Goal: Obtain resource: Download file/media

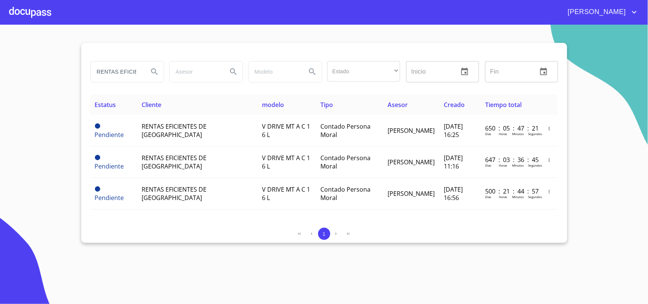
drag, startPoint x: 0, startPoint y: 0, endPoint x: 0, endPoint y: 46, distance: 46.3
click at [0, 46] on section "RENTAS EFICIENTES Estado ​ ​ Inicio ​ Fin ​ Estatus Cliente modelo Tipo Asesor …" at bounding box center [324, 164] width 648 height 279
click at [134, 72] on input "NTES" at bounding box center [117, 71] width 52 height 20
type input "N"
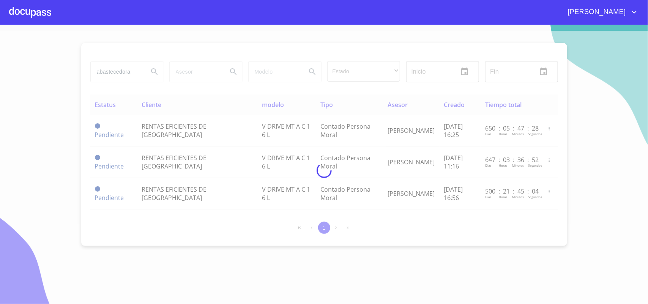
type input "abastecedora"
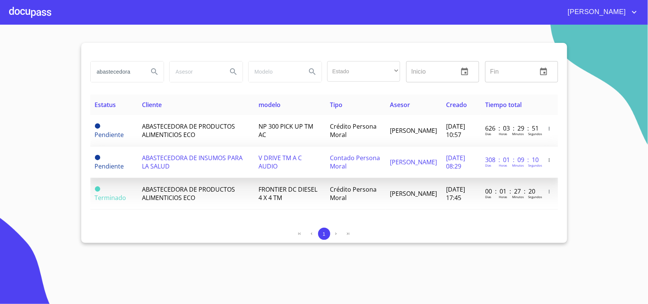
click at [176, 162] on span "ABASTECEDORA DE INSUMOS PARA LA SALUD" at bounding box center [192, 162] width 101 height 17
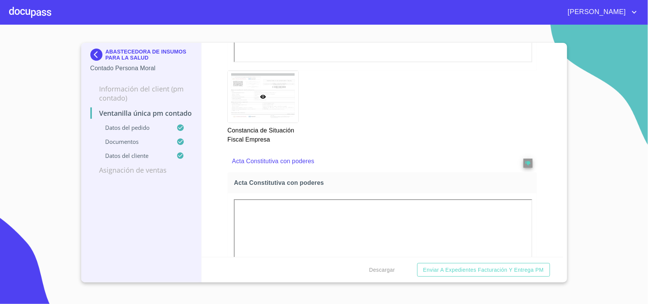
scroll to position [1233, 0]
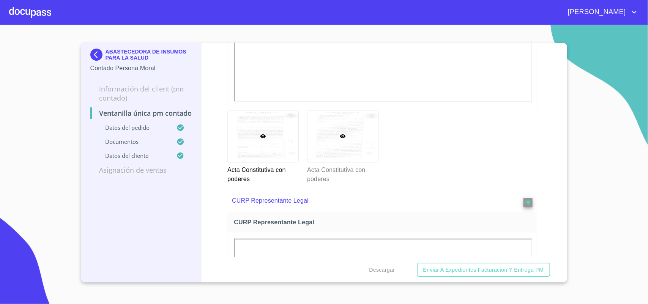
click at [331, 126] on div at bounding box center [342, 136] width 71 height 52
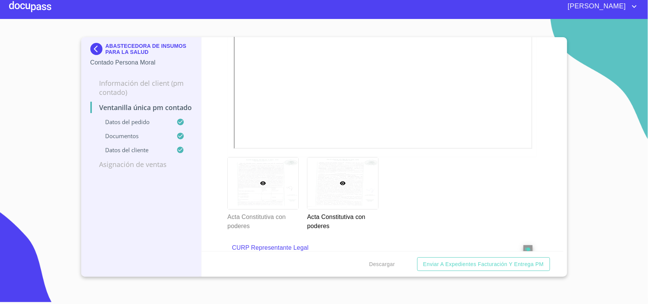
click at [256, 179] on div at bounding box center [263, 183] width 71 height 52
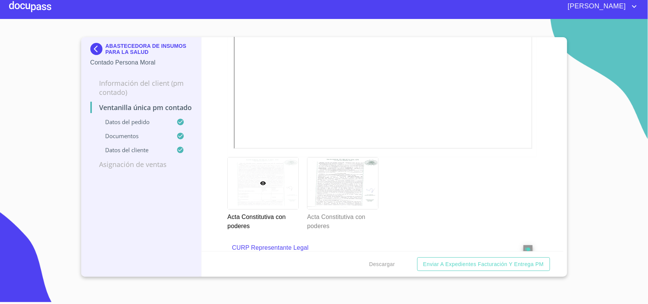
scroll to position [1275, 0]
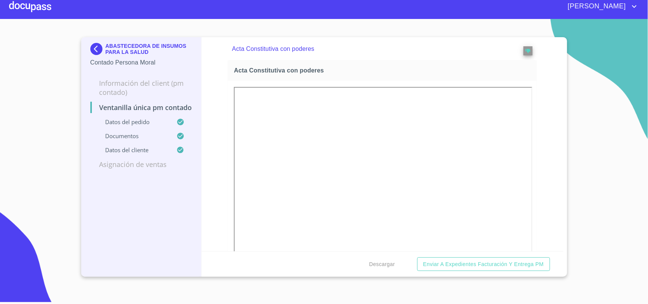
click at [92, 46] on img at bounding box center [97, 49] width 15 height 12
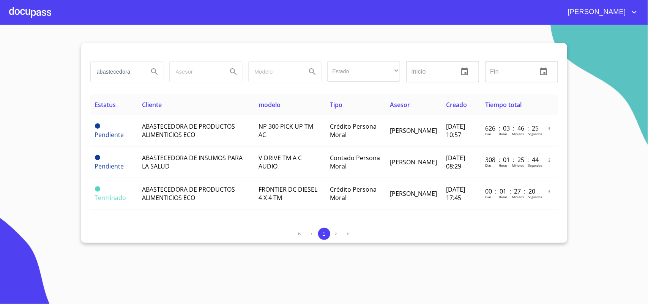
drag, startPoint x: 136, startPoint y: 67, endPoint x: 0, endPoint y: 60, distance: 136.0
click at [73, 66] on section "abastecedora Estado ​ ​ Inicio ​ Fin ​ Estatus Cliente modelo Tipo Asesor Cread…" at bounding box center [324, 164] width 648 height 279
type input "valion"
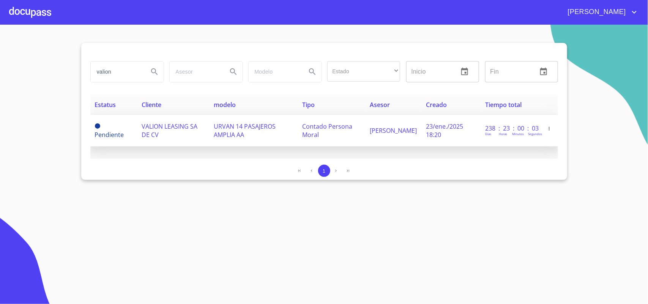
click at [181, 120] on td "VALION LEASING SA DE CV" at bounding box center [173, 130] width 72 height 31
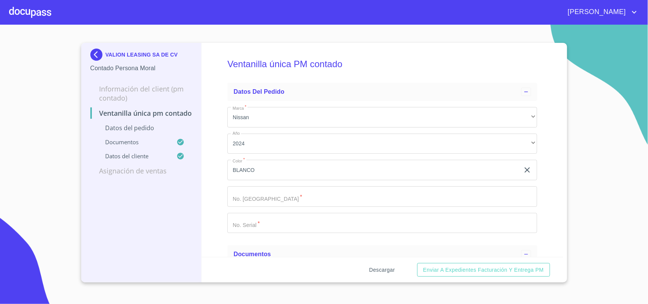
click at [382, 269] on span "Descargar" at bounding box center [382, 269] width 26 height 9
click at [93, 53] on img at bounding box center [97, 55] width 15 height 12
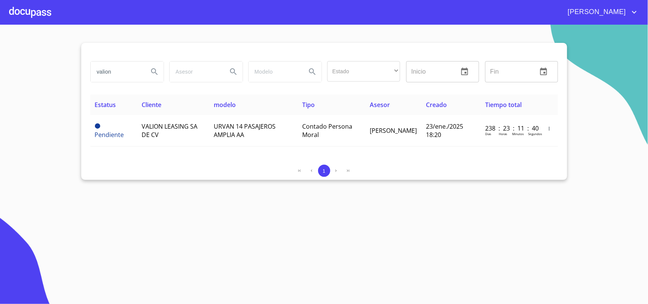
drag, startPoint x: 126, startPoint y: 73, endPoint x: 0, endPoint y: 47, distance: 129.0
click at [0, 48] on section "valion Estado ​ ​ Inicio ​ Fin ​ Estatus Cliente modelo Tipo Asesor Creado Tiem…" at bounding box center [324, 164] width 648 height 279
type input "LEASE GAMA"
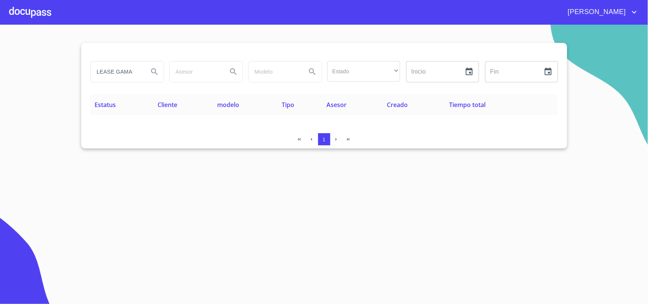
drag, startPoint x: 136, startPoint y: 73, endPoint x: 0, endPoint y: 59, distance: 136.6
click at [0, 59] on section "LEASE GAMA Estado ​ ​ Inicio ​ Fin ​ Estatus Cliente modelo Tipo Asesor Creado …" at bounding box center [324, 164] width 648 height 279
drag, startPoint x: 141, startPoint y: 71, endPoint x: 54, endPoint y: 67, distance: 87.4
click at [59, 67] on section "SEGURO Y CONFIABLE Estado ​ ​ Inicio ​ Fin ​ Estatus Cliente modelo Tipo Asesor…" at bounding box center [324, 164] width 648 height 279
type input "I"
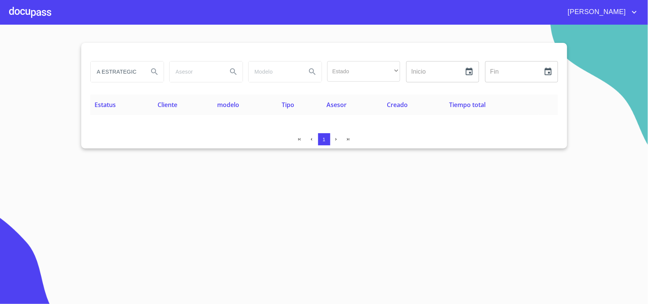
scroll to position [0, 30]
type input "LOGISTICA ESTRATEGICA"
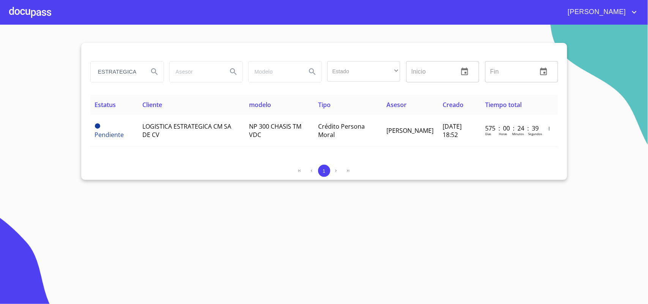
scroll to position [0, 0]
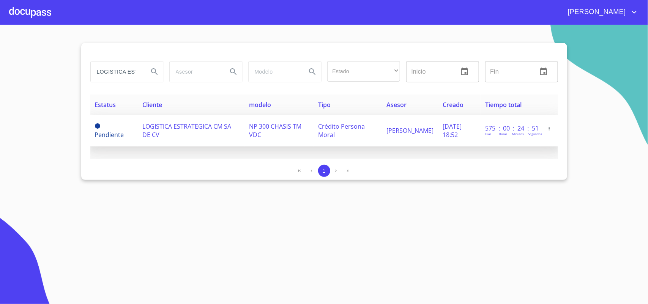
click at [181, 119] on td "LOGISTICA ESTRATEGICA CM SA DE CV" at bounding box center [191, 130] width 107 height 31
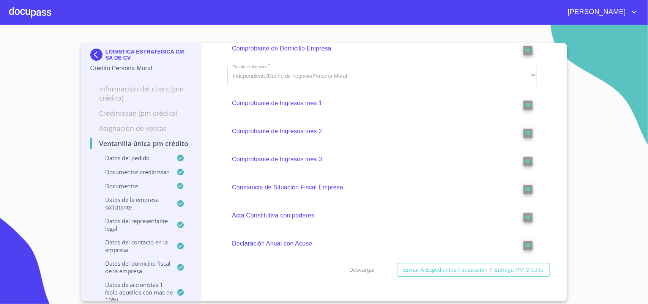
scroll to position [474, 0]
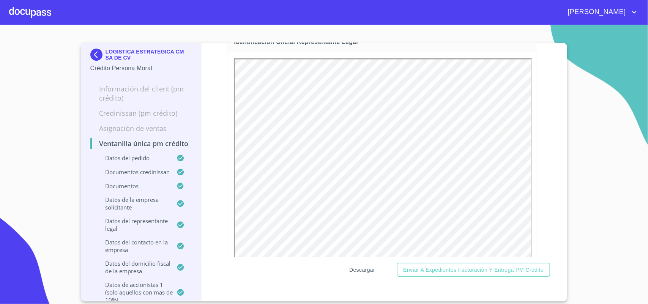
click at [365, 269] on span "Descargar" at bounding box center [362, 269] width 26 height 9
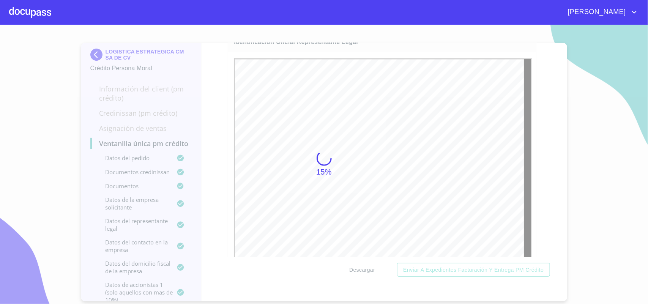
scroll to position [0, 0]
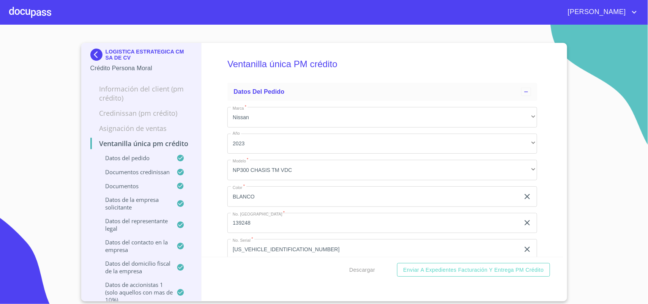
scroll to position [474, 0]
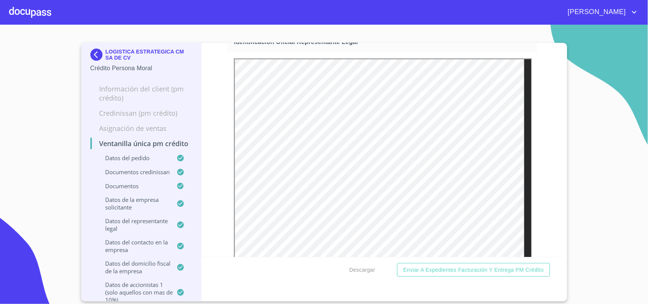
click at [93, 52] on img at bounding box center [97, 55] width 15 height 12
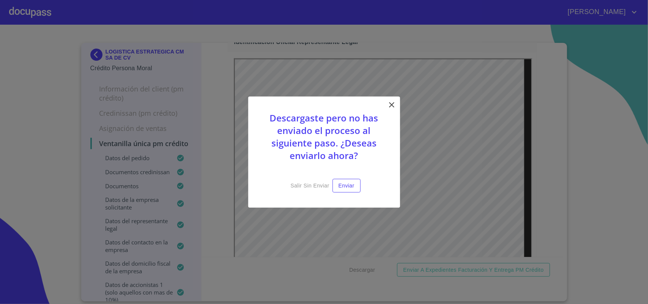
click at [391, 101] on icon at bounding box center [391, 104] width 9 height 9
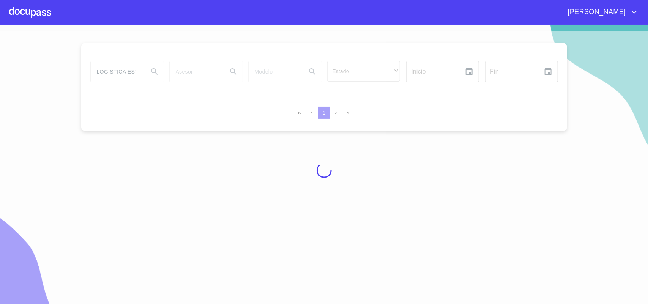
click at [132, 72] on div at bounding box center [324, 170] width 648 height 279
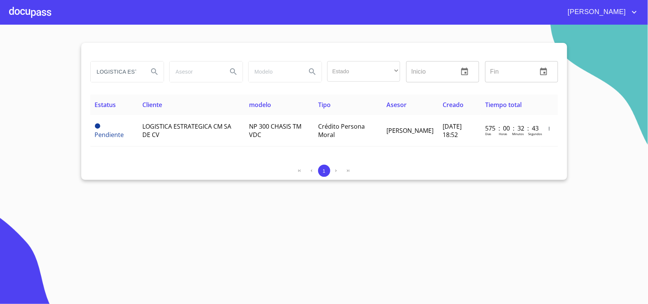
drag, startPoint x: 135, startPoint y: 72, endPoint x: 0, endPoint y: 47, distance: 137.4
click at [0, 47] on section "LOGISTICA ESTRATEGICA Estado ​ ​ Inicio ​ Fin ​ Estatus Cliente modelo Tipo Ase…" at bounding box center [324, 164] width 648 height 279
type input "A"
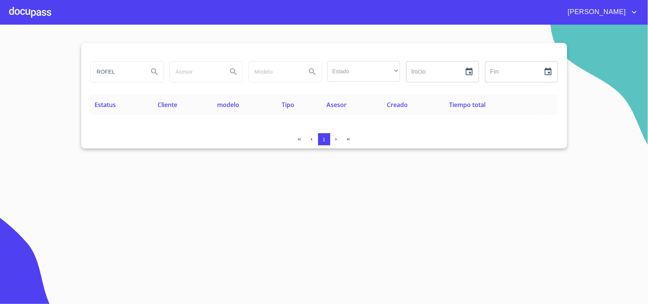
type input "ROFEL"
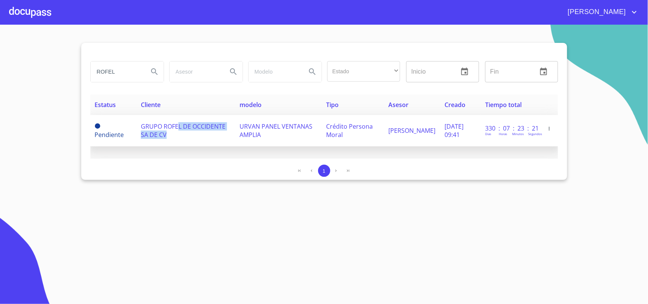
click at [178, 131] on td "GRUPO ROFEL DE OCCIDENTE SA DE CV" at bounding box center [185, 130] width 99 height 31
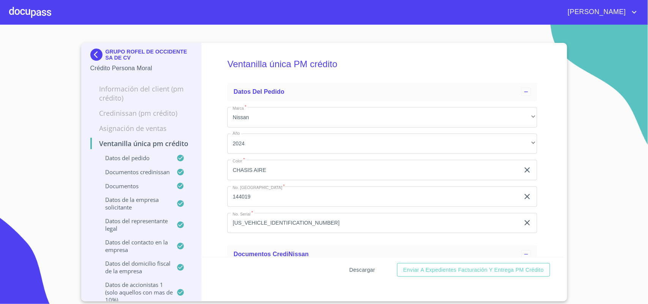
click at [351, 267] on span "Descargar" at bounding box center [362, 269] width 26 height 9
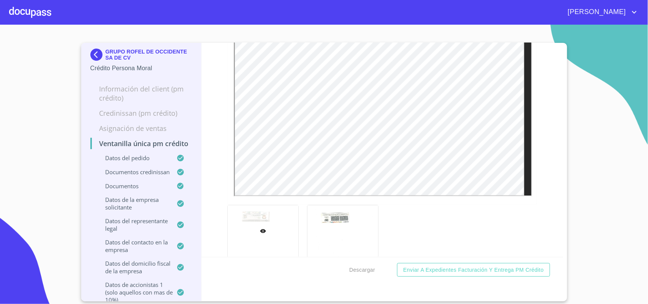
scroll to position [522, 0]
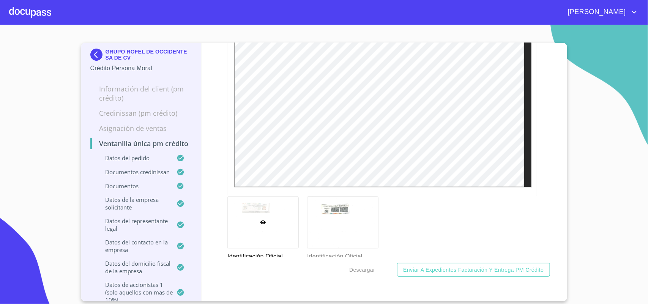
click at [99, 53] on img at bounding box center [97, 55] width 15 height 12
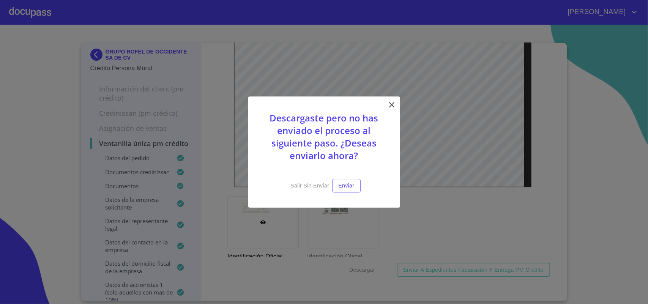
click at [390, 102] on icon at bounding box center [391, 104] width 5 height 5
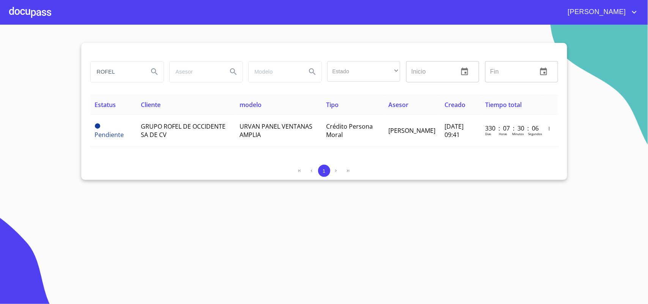
drag, startPoint x: 134, startPoint y: 72, endPoint x: 22, endPoint y: 71, distance: 111.6
click at [22, 71] on section "ROFEL Estado ​ ​ Inicio ​ Fin ​ Estatus Cliente modelo Tipo Asesor Creado Tiemp…" at bounding box center [324, 164] width 648 height 279
type input "JALISCO LIMPIO"
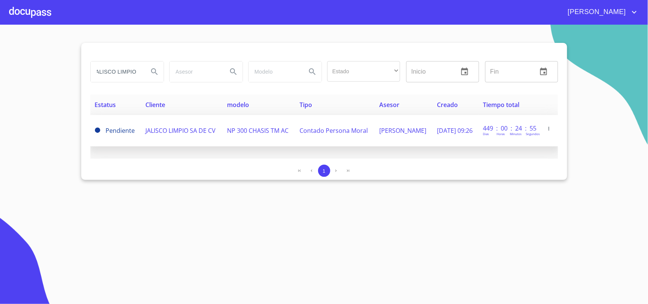
scroll to position [0, 0]
click at [160, 126] on td "JALISCO LIMPIO SA DE CV" at bounding box center [182, 130] width 82 height 31
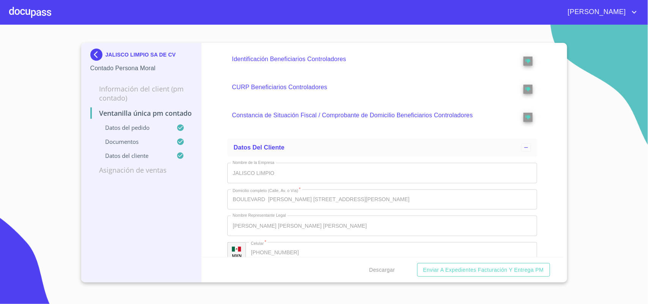
scroll to position [1707, 0]
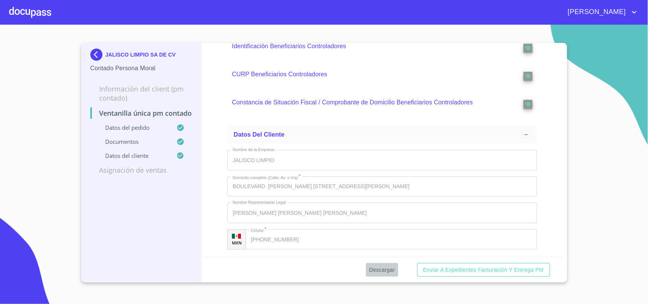
click at [389, 264] on button "Descargar" at bounding box center [382, 270] width 32 height 14
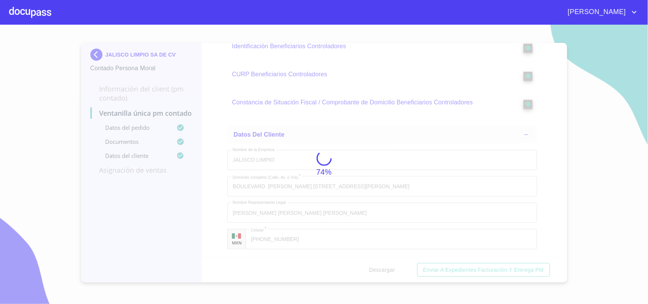
scroll to position [2020, 0]
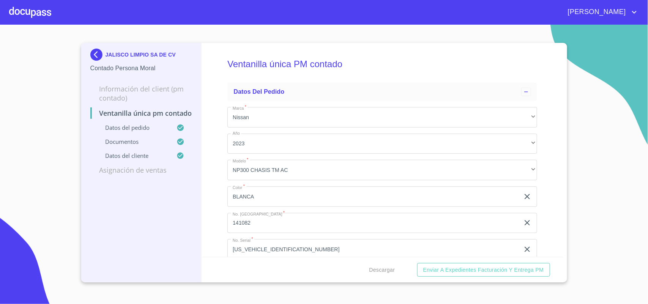
scroll to position [2020, 0]
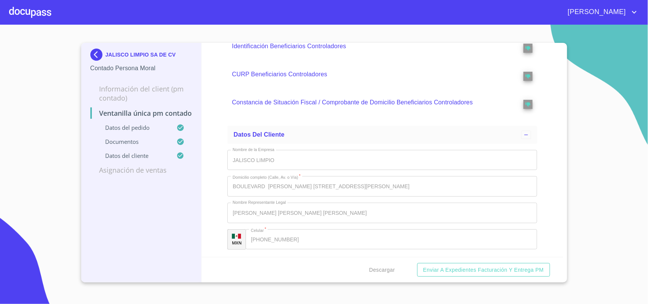
click at [95, 52] on img at bounding box center [97, 55] width 15 height 12
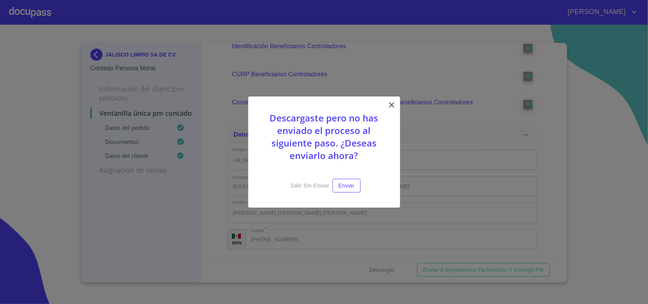
click at [387, 104] on icon at bounding box center [391, 104] width 9 height 9
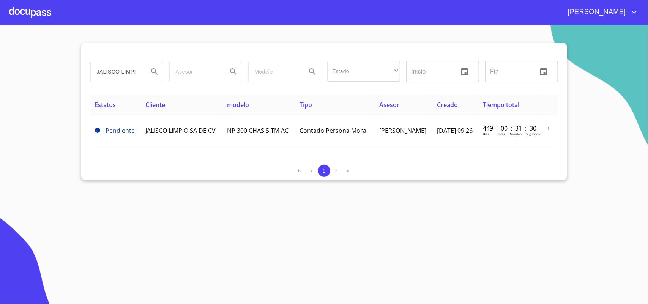
click at [136, 74] on input "JALISCO LIMPIO" at bounding box center [117, 71] width 52 height 20
type input "O"
type input "COMJAL"
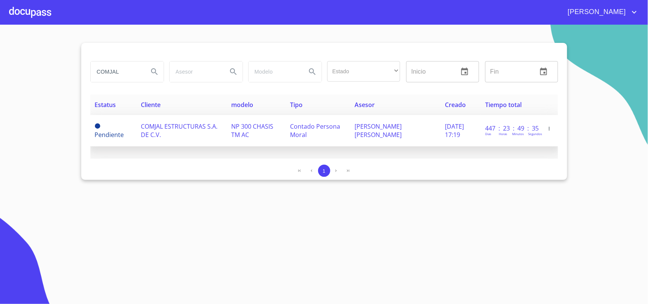
click at [163, 130] on span "COMJAL ESTRUCTURAS S.A. DE C.V." at bounding box center [179, 130] width 77 height 17
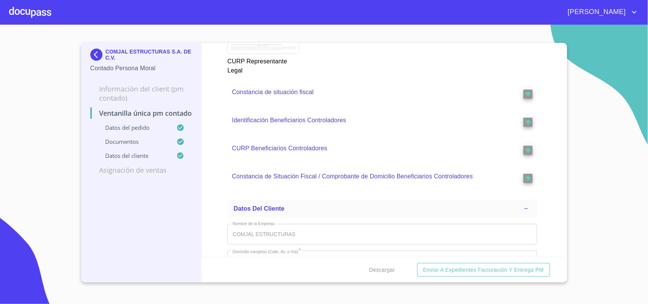
scroll to position [1708, 0]
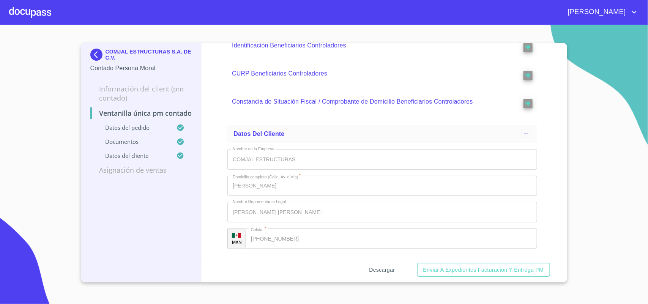
click at [385, 269] on span "Descargar" at bounding box center [382, 269] width 26 height 9
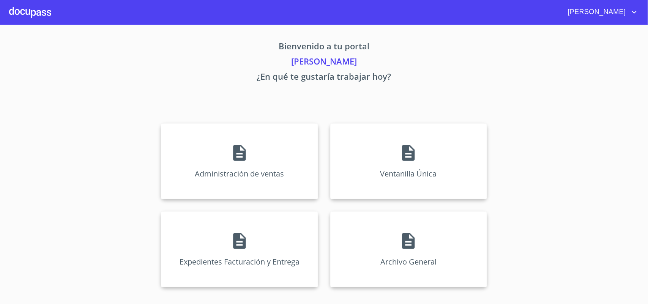
click at [427, 162] on div "Ventanilla Única" at bounding box center [408, 161] width 157 height 76
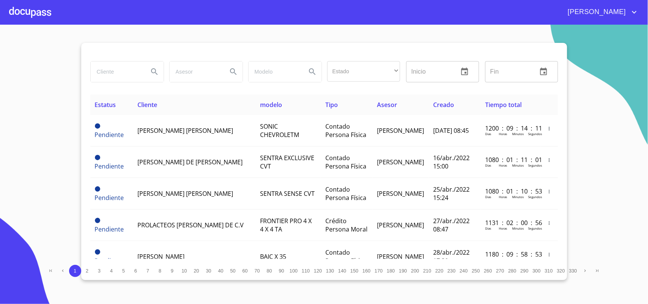
click at [101, 76] on input "search" at bounding box center [117, 71] width 52 height 20
type input "arquidiocesis"
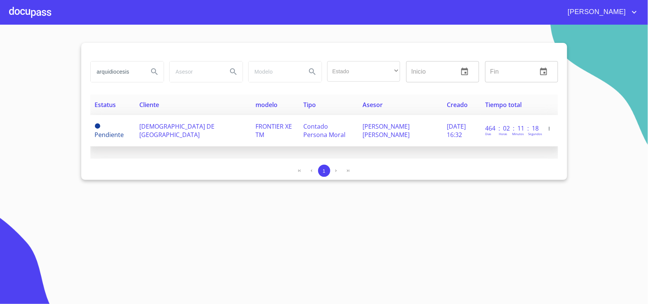
click at [164, 130] on span "[DEMOGRAPHIC_DATA] DE [GEOGRAPHIC_DATA]" at bounding box center [176, 130] width 75 height 17
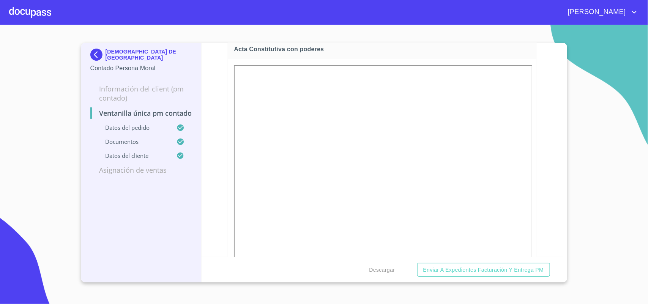
scroll to position [1328, 0]
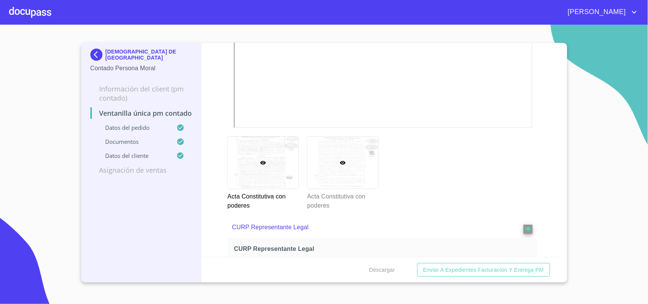
click at [337, 156] on div at bounding box center [342, 163] width 71 height 52
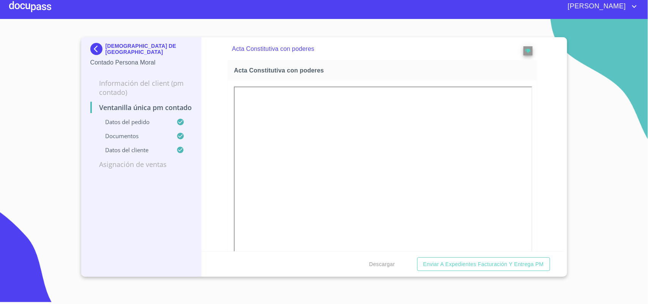
click at [94, 44] on img at bounding box center [97, 49] width 15 height 12
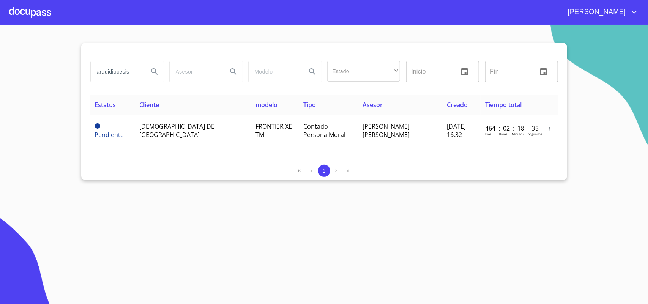
drag, startPoint x: 134, startPoint y: 73, endPoint x: 0, endPoint y: 66, distance: 134.1
click at [0, 65] on section "arquidiocesis Estado ​ ​ Inicio ​ Fin ​ Estatus Cliente modelo Tipo Asesor Crea…" at bounding box center [324, 164] width 648 height 279
type input "plasticos denys"
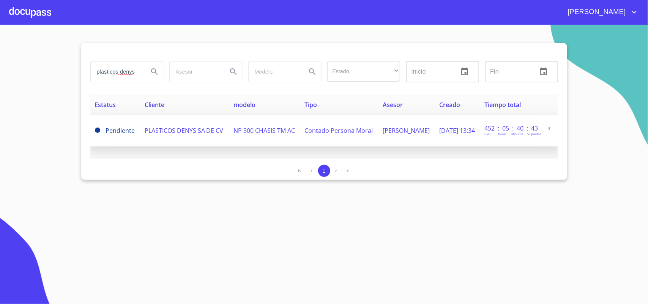
click at [190, 126] on span "PLASTICOS DENYS SA DE CV" at bounding box center [184, 130] width 79 height 8
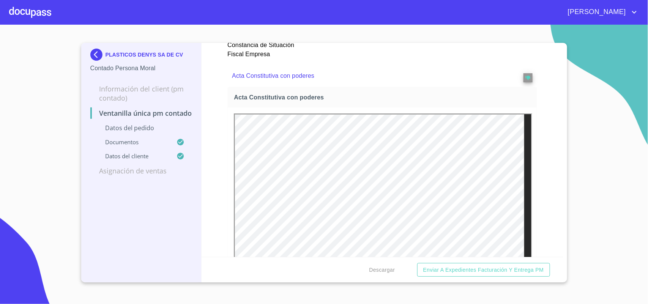
click at [93, 55] on img at bounding box center [97, 55] width 15 height 12
